Goal: Information Seeking & Learning: Learn about a topic

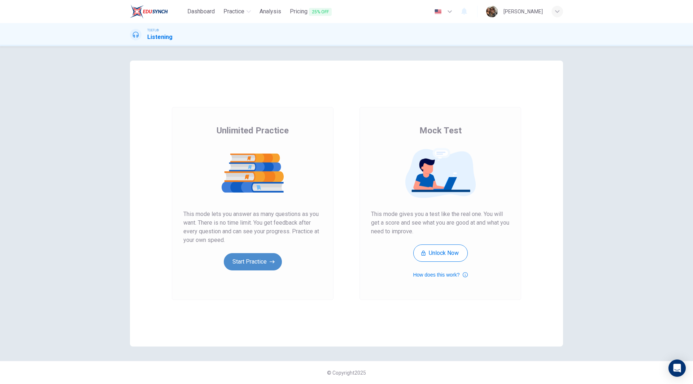
click at [255, 261] on button "Start Practice" at bounding box center [253, 261] width 58 height 17
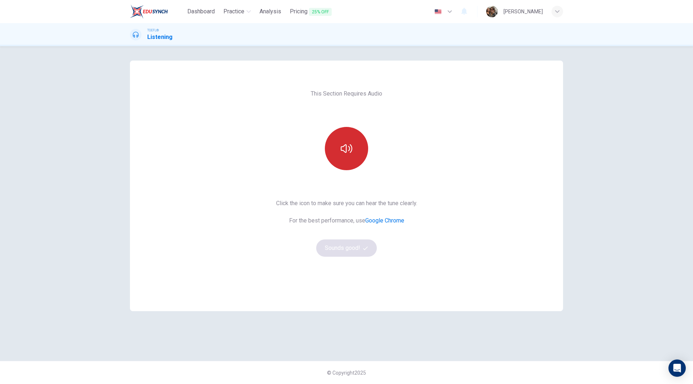
click at [344, 167] on button "button" at bounding box center [346, 148] width 43 height 43
click at [363, 257] on div "This Section Requires Audio Click the icon to make sure you can hear the tune c…" at bounding box center [346, 186] width 153 height 251
click at [336, 248] on button "Sounds good!" at bounding box center [346, 248] width 61 height 17
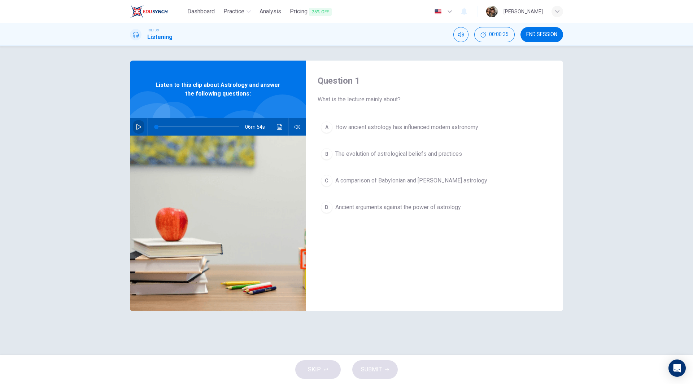
click at [138, 127] on icon "button" at bounding box center [139, 127] width 6 height 6
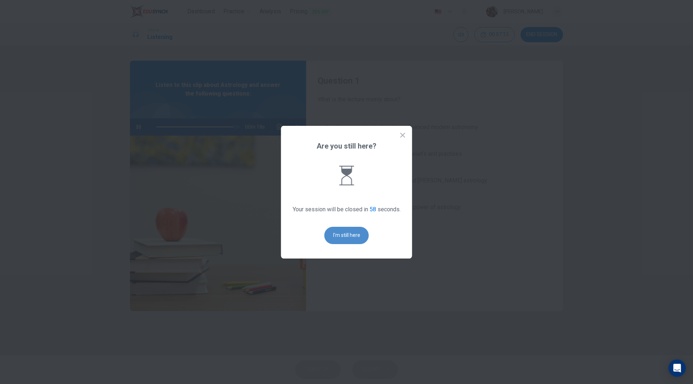
click at [350, 233] on button "I'm still here" at bounding box center [346, 235] width 44 height 17
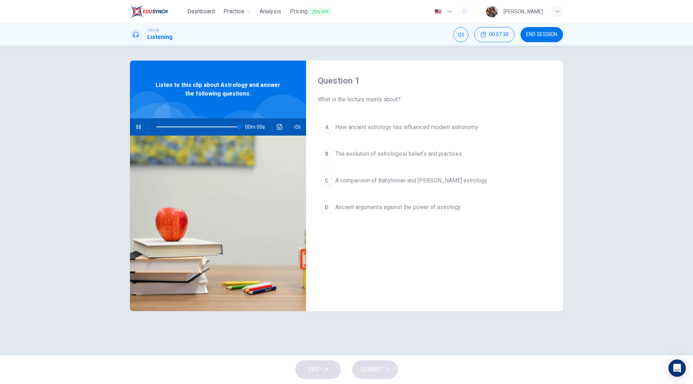
type input "0"
click at [393, 127] on span "How ancient astrology has influenced modern astronomy" at bounding box center [406, 127] width 143 height 9
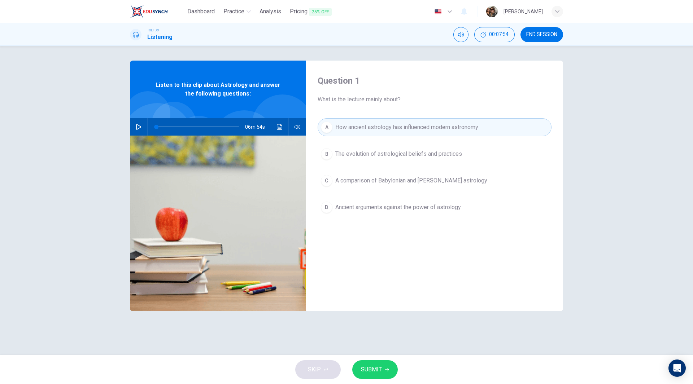
click at [376, 369] on span "SUBMIT" at bounding box center [371, 370] width 21 height 10
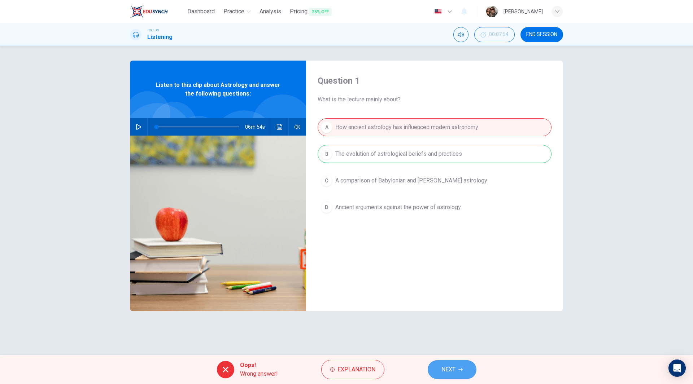
click at [459, 369] on icon "button" at bounding box center [460, 370] width 4 height 4
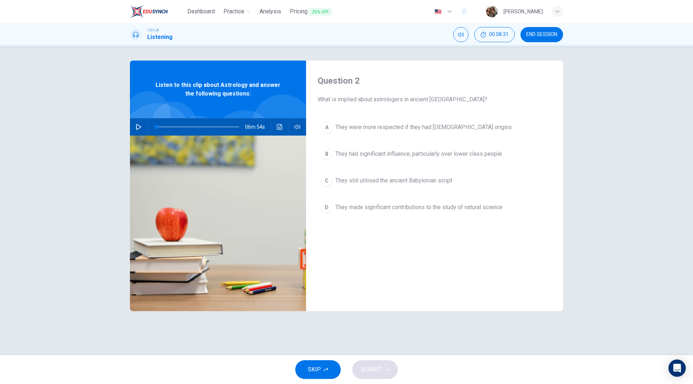
click at [443, 157] on span "They had significant influence, particularly over lower class people" at bounding box center [418, 154] width 167 height 9
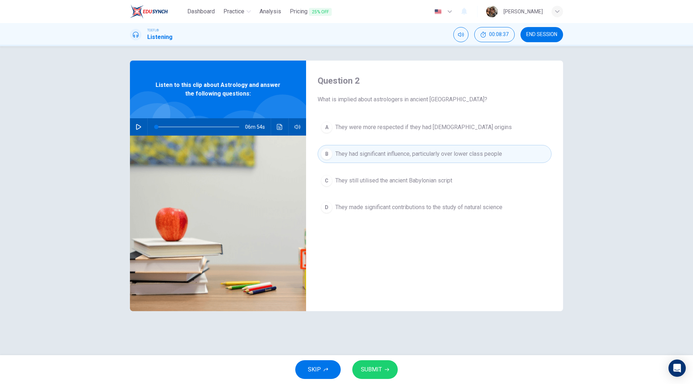
click at [369, 369] on span "SUBMIT" at bounding box center [371, 370] width 21 height 10
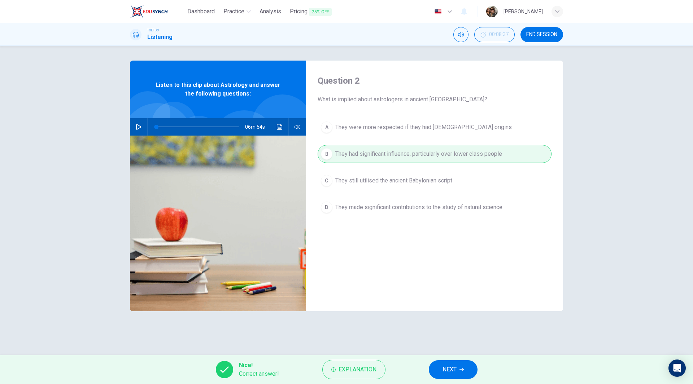
click at [473, 375] on button "NEXT" at bounding box center [453, 369] width 49 height 19
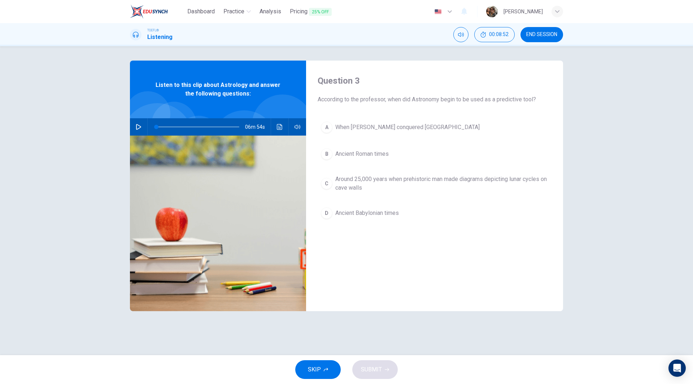
click at [368, 158] on span "Ancient Roman times" at bounding box center [361, 154] width 53 height 9
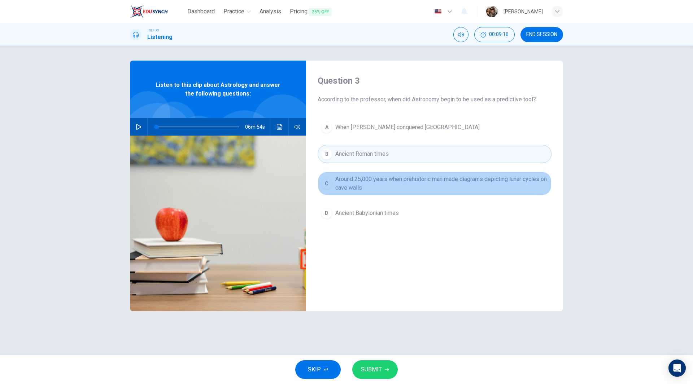
click at [364, 178] on span "Around 25,000 years when prehistoric man made diagrams depicting lunar cycles o…" at bounding box center [441, 183] width 213 height 17
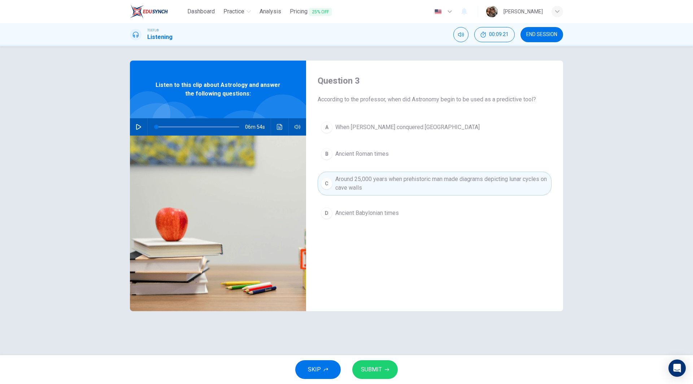
click at [374, 367] on span "SUBMIT" at bounding box center [371, 370] width 21 height 10
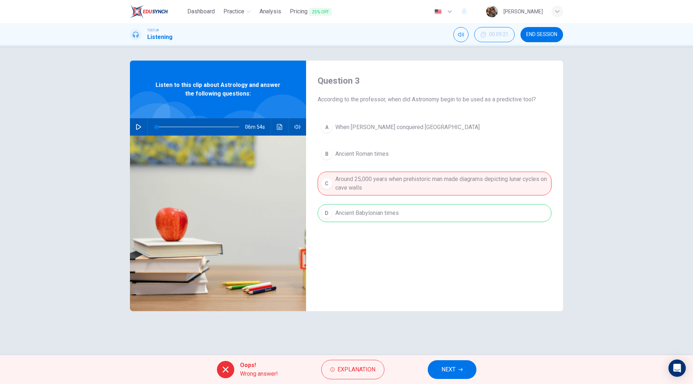
click at [457, 372] on button "NEXT" at bounding box center [452, 369] width 49 height 19
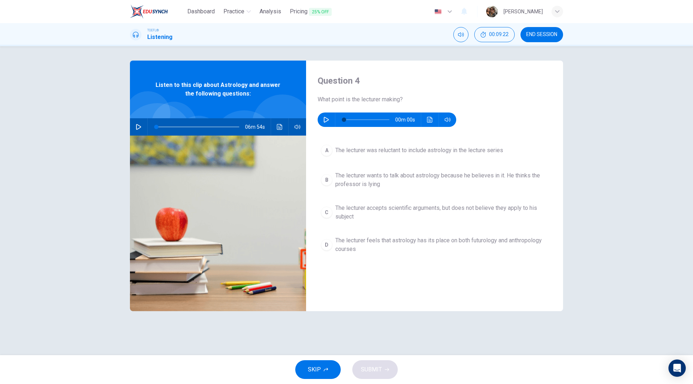
click at [325, 118] on icon "button" at bounding box center [326, 120] width 5 height 6
type input "0"
click at [387, 241] on span "The lecturer feels that astrology has its place on both futurology and anthropo…" at bounding box center [441, 244] width 213 height 17
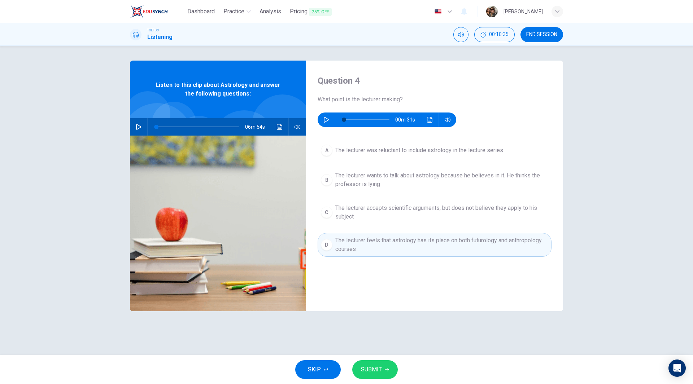
click at [381, 369] on span "SUBMIT" at bounding box center [371, 370] width 21 height 10
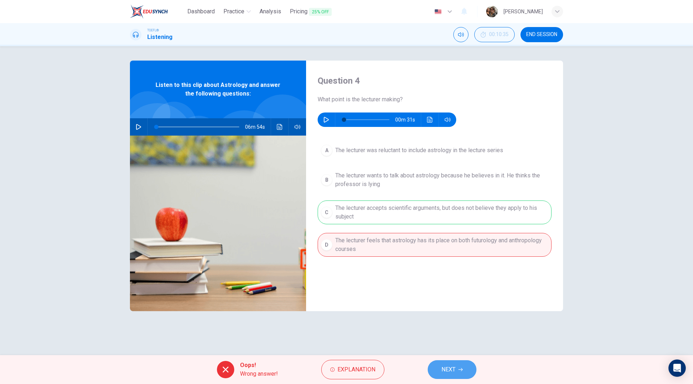
click at [461, 371] on icon "button" at bounding box center [460, 370] width 4 height 4
